Goal: Task Accomplishment & Management: Use online tool/utility

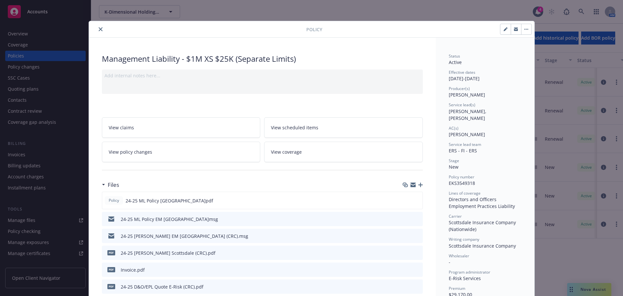
click at [99, 27] on icon "close" at bounding box center [101, 29] width 4 height 4
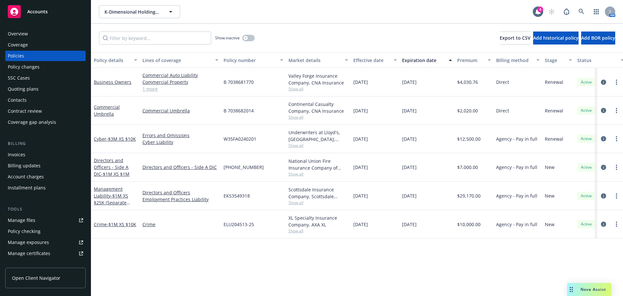
click at [38, 14] on span "Accounts" at bounding box center [37, 11] width 20 height 5
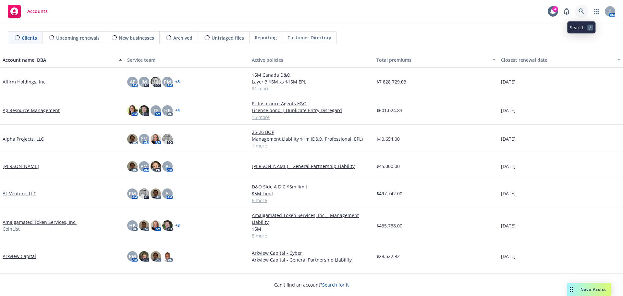
click at [580, 11] on icon at bounding box center [581, 11] width 6 height 6
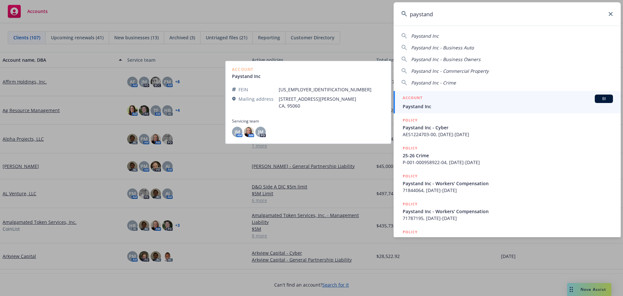
type input "paystand"
click at [428, 105] on span "Paystand Inc" at bounding box center [508, 106] width 210 height 7
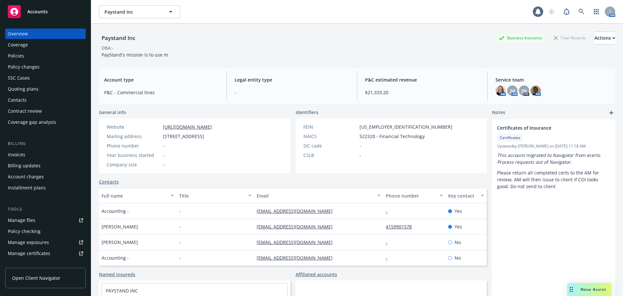
click at [15, 51] on div "Policies" at bounding box center [16, 56] width 16 height 10
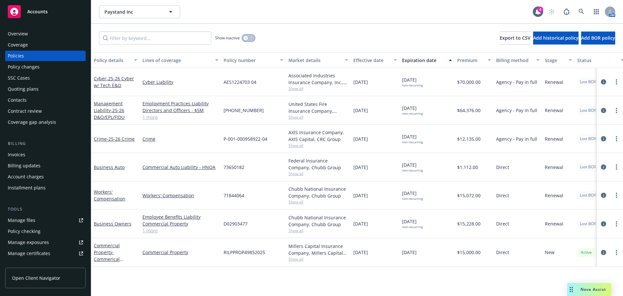
click at [252, 35] on button "button" at bounding box center [248, 38] width 12 height 6
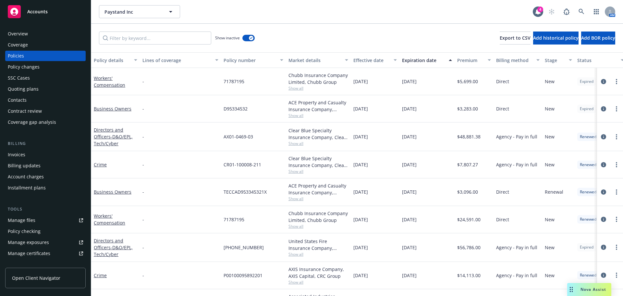
click at [41, 13] on span "Accounts" at bounding box center [37, 11] width 20 height 5
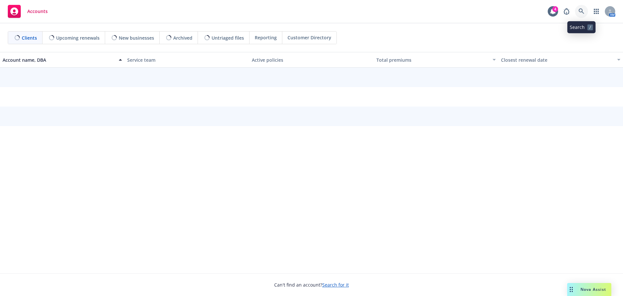
click at [581, 10] on icon at bounding box center [581, 11] width 6 height 6
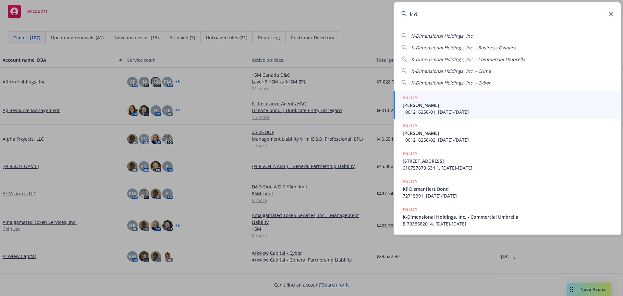
click at [452, 36] on span "K-Dimensional Holdings, Inc." at bounding box center [442, 36] width 63 height 6
type input "K-Dimensional Holdings, Inc."
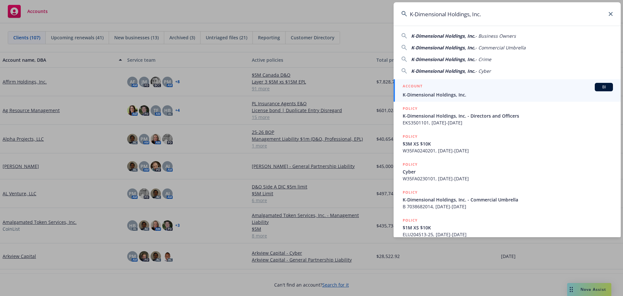
click at [433, 90] on div "ACCOUNT BI" at bounding box center [508, 87] width 210 height 8
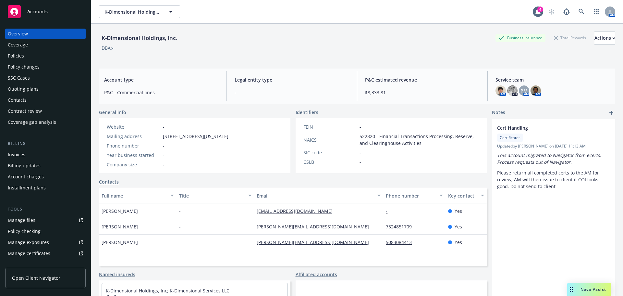
click at [16, 56] on div "Policies" at bounding box center [16, 56] width 16 height 10
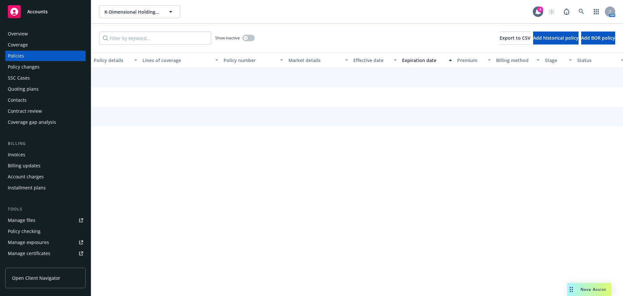
click at [25, 121] on div "Coverage gap analysis" at bounding box center [32, 122] width 48 height 10
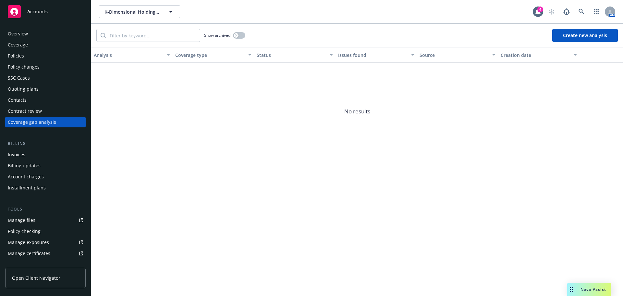
click at [18, 54] on div "Policies" at bounding box center [16, 56] width 16 height 10
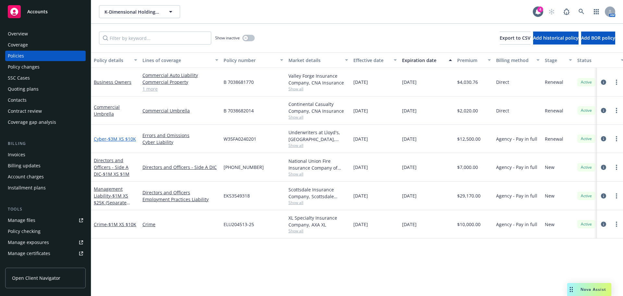
click at [118, 139] on span "- $3M XS $10K" at bounding box center [121, 139] width 30 height 6
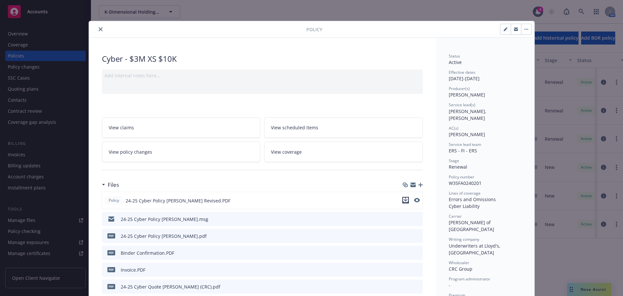
click at [404, 200] on icon "download file" at bounding box center [405, 199] width 5 height 5
click at [99, 30] on icon "close" at bounding box center [101, 29] width 4 height 4
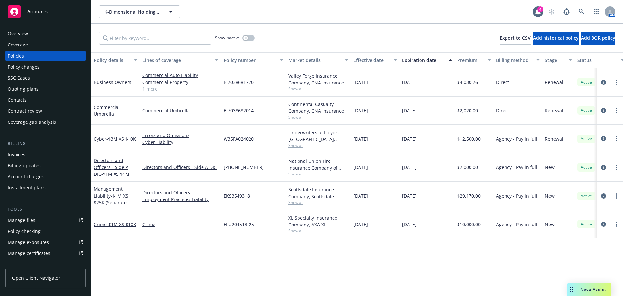
click at [33, 122] on div "Coverage gap analysis" at bounding box center [32, 122] width 48 height 10
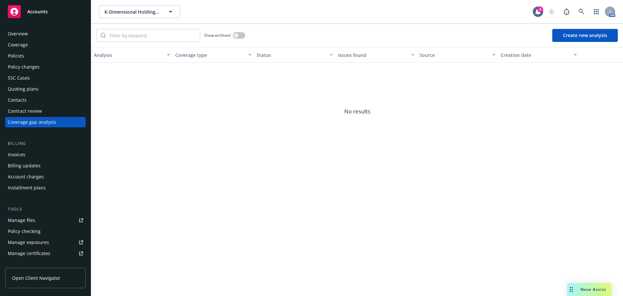
click at [582, 36] on button "Create new analysis" at bounding box center [585, 35] width 66 height 13
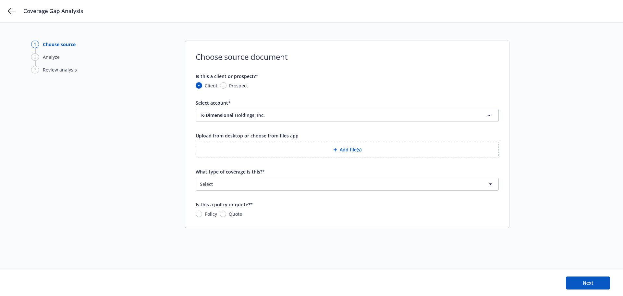
click at [347, 149] on button "Add file(s)" at bounding box center [347, 149] width 303 height 16
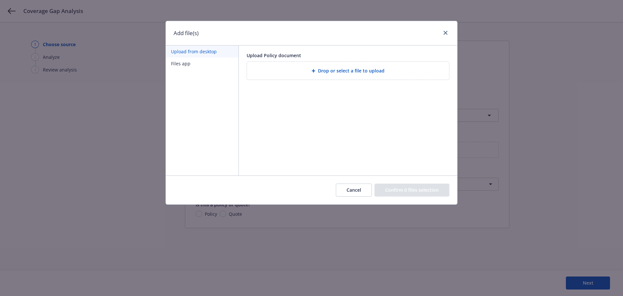
click at [319, 69] on span "Drop or select a file to upload" at bounding box center [351, 70] width 66 height 7
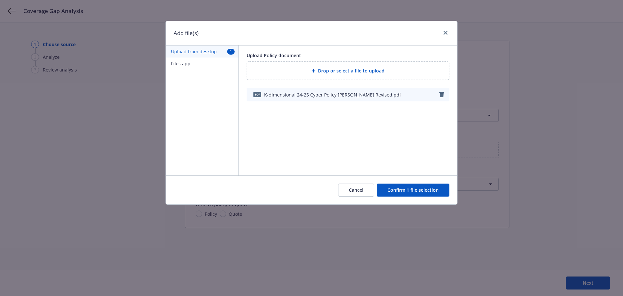
click at [419, 192] on button "Confirm 1 file selection" at bounding box center [413, 189] width 73 height 13
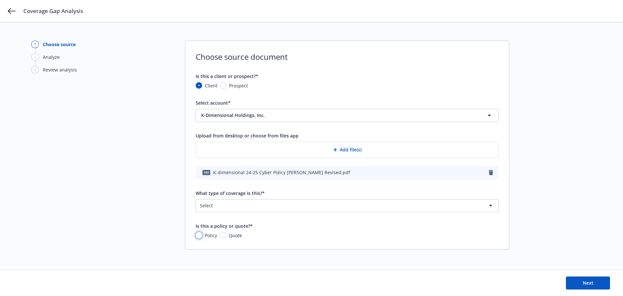
click at [198, 234] on input "Policy" at bounding box center [199, 235] width 6 height 6
radio input "true"
click at [239, 207] on html "Coverage Gap Analysis 1 Choose source 2 Analyze 3 Review analysis Choose source…" at bounding box center [311, 148] width 623 height 296
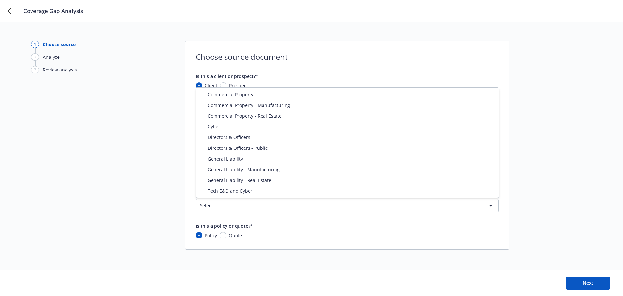
select select "ERRORS_AND_OMISSIONS"
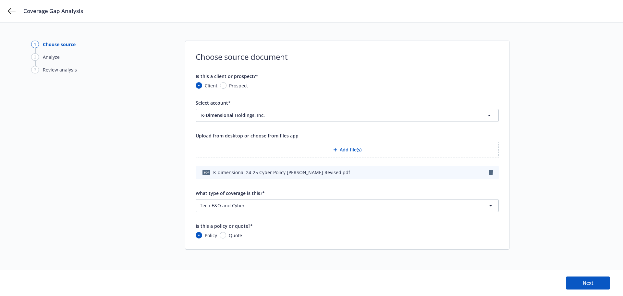
click at [95, 145] on div "1 Choose source 2 Analyze 3 Review analysis" at bounding box center [66, 146] width 71 height 211
click at [585, 281] on span "Next" at bounding box center [588, 282] width 11 height 6
